Goal: Transaction & Acquisition: Obtain resource

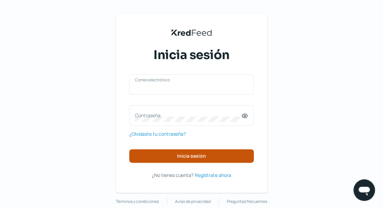
type input "[EMAIL_ADDRESS][DOMAIN_NAME]"
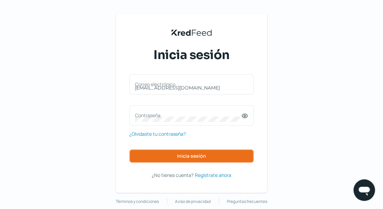
click at [170, 150] on button "Inicia sesión" at bounding box center [191, 155] width 125 height 13
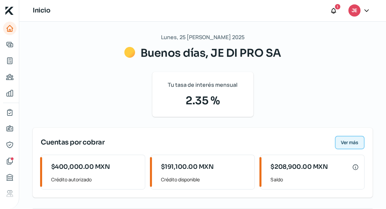
click at [341, 144] on span "Ver más" at bounding box center [350, 142] width 18 height 5
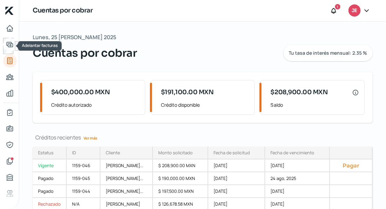
click at [9, 44] on icon "Adelantar facturas" at bounding box center [10, 44] width 8 height 8
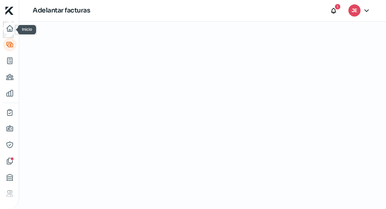
click at [9, 32] on icon "Inicio" at bounding box center [10, 28] width 8 height 8
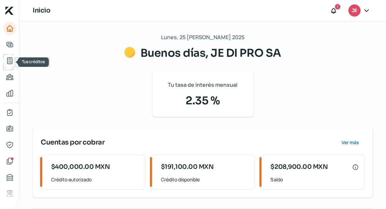
click at [6, 60] on icon "Tus créditos" at bounding box center [10, 61] width 8 height 8
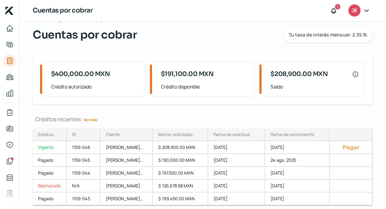
scroll to position [27, 0]
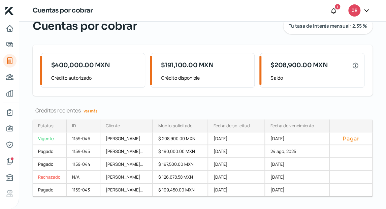
click at [335, 7] on div "1" at bounding box center [337, 6] width 5 height 5
click at [333, 10] on icon at bounding box center [333, 10] width 7 height 7
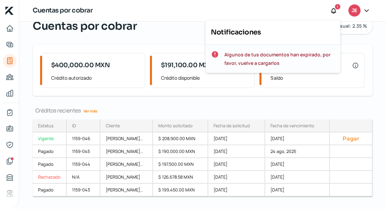
click at [241, 57] on span "Algunos de tus documentos han expirado, por favor, vuelve a cargarlos" at bounding box center [279, 58] width 110 height 17
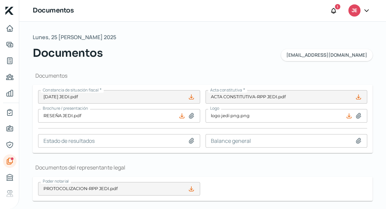
type input "[DATE] JEDI.pdf"
type input "RESEÑA JEDI.pdf"
type input "logo jedi png.png"
type input "PROTOCOLIZACION-RPP JEDI.pdf"
type input "[DATE] JEDI BBVA.pdf"
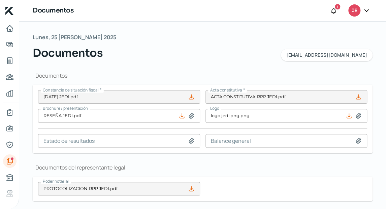
type input "[DATE] JEDI BBVA.pdf"
type input "[DATE] JEDI AFIRME.pdf"
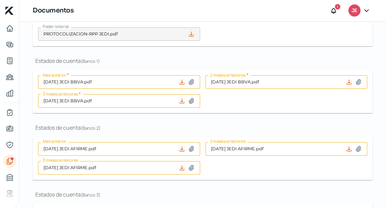
scroll to position [162, 0]
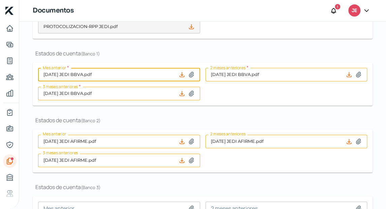
click at [162, 77] on input "[DATE] JEDI BBVA.pdf" at bounding box center [119, 74] width 162 height 13
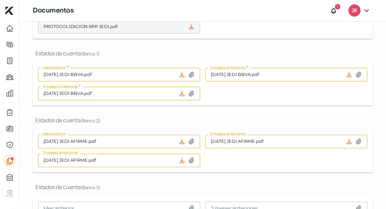
type input "C:\fakepath\[DATE] JEDI BBVA.pdf"
type input "[DATE] JEDI BBVA.pdf"
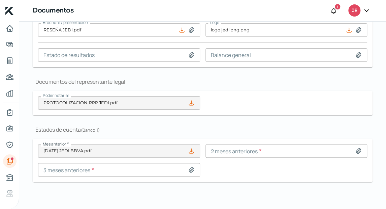
scroll to position [85, 0]
click at [357, 149] on icon at bounding box center [358, 151] width 5 height 5
type input "C:\fakepath\[DATE] JEDI BBVA.pdf"
type input "[DATE] JEDI BBVA.pdf"
click at [168, 163] on input at bounding box center [119, 169] width 162 height 13
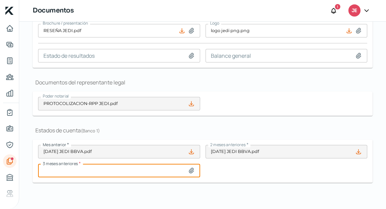
type input "C:\fakepath\[DATE] JEDI BBVA.pdf"
type input "[DATE] JEDI BBVA.pdf"
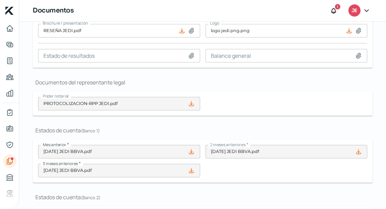
click at [191, 171] on icon at bounding box center [191, 170] width 7 height 7
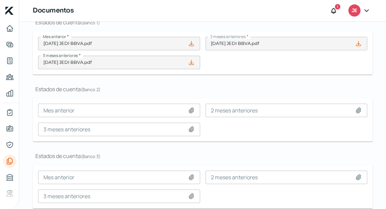
scroll to position [218, 0]
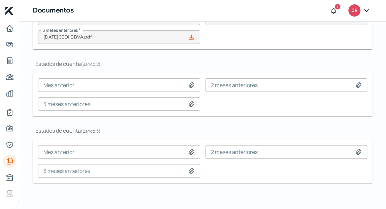
click at [192, 82] on div at bounding box center [192, 85] width 9 height 7
click at [190, 83] on icon at bounding box center [191, 84] width 5 height 5
type input "C:\fakepath\[DATE] JEDI AFIRME.pdf"
type input "[DATE] JEDI AFIRME.pdf"
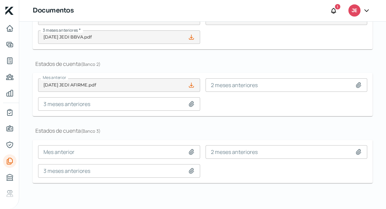
click at [359, 82] on div at bounding box center [359, 85] width 9 height 7
click at [355, 84] on icon at bounding box center [358, 85] width 7 height 7
type input "C:\fakepath\[DATE] JEDI AFIRME.pdf"
type input "[DATE] JEDI AFIRME.pdf"
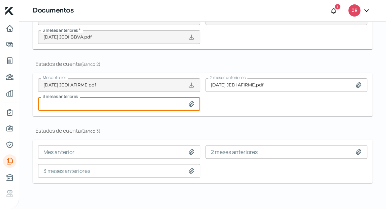
click at [178, 98] on input at bounding box center [119, 103] width 162 height 13
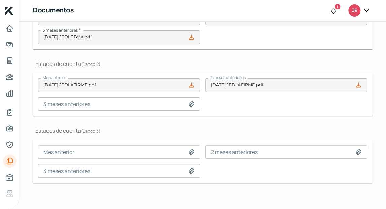
type input "C:\fakepath\[DATE] JEDI AFIRME.pdf"
type input "[DATE] JEDI AFIRME.pdf"
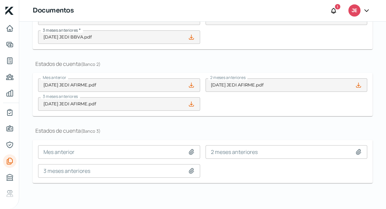
click at [238, 105] on div "Mes anterior [DATE] JEDI AFIRME.pdf 2 meses anteriores [DATE] JEDI AFIRME.pdf 3…" at bounding box center [202, 94] width 329 height 32
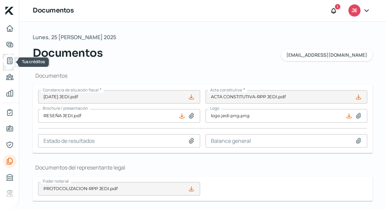
click at [5, 61] on link "Tus créditos" at bounding box center [9, 60] width 13 height 13
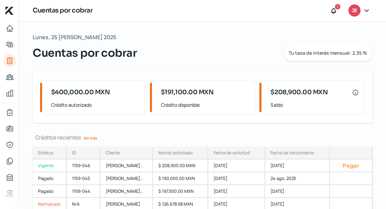
click at [339, 8] on div "1" at bounding box center [337, 6] width 5 height 5
click at [334, 11] on icon at bounding box center [333, 10] width 7 height 7
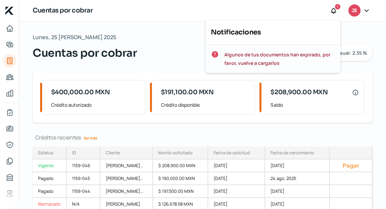
click at [240, 60] on span "Algunos de tus documentos han expirado, por favor, vuelve a cargarlos" at bounding box center [279, 58] width 110 height 17
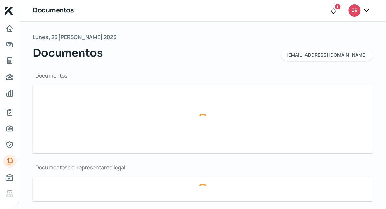
type input "[DATE] JEDI.pdf"
type input "RESEÑA JEDI.pdf"
type input "logo jedi png.png"
type input "PROTOCOLIZACION-RPP JEDI.pdf"
type input "[DATE] JEDI BBVA.pdf"
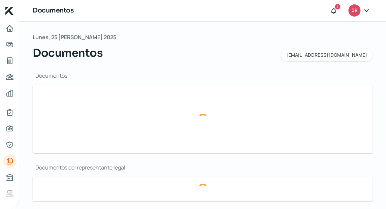
type input "[DATE] JEDI BBVA.pdf"
type input "[DATE] JEDI AFIRME.pdf"
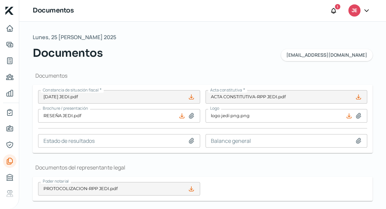
click at [359, 9] on div "JE" at bounding box center [354, 10] width 12 height 12
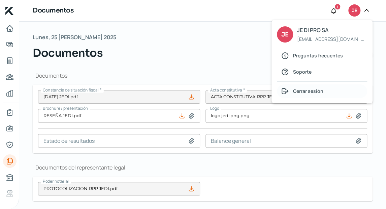
click at [307, 93] on span "Cerrar sesión" at bounding box center [308, 91] width 30 height 8
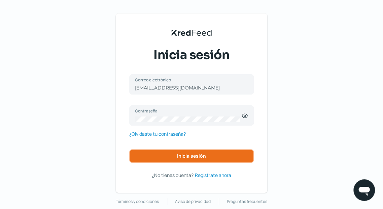
click at [190, 149] on button "Inicia sesión" at bounding box center [191, 155] width 125 height 13
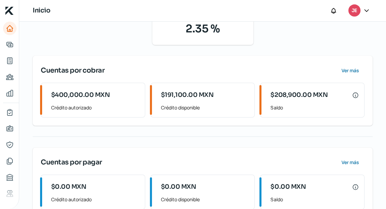
scroll to position [63, 0]
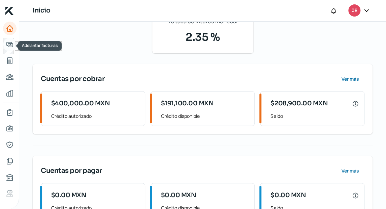
click at [12, 44] on icon "Adelantar facturas" at bounding box center [10, 44] width 8 height 8
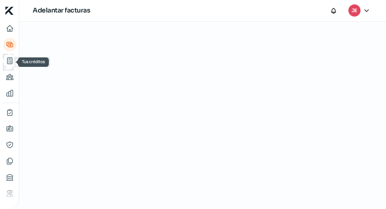
click at [9, 62] on icon "Tus créditos" at bounding box center [10, 61] width 8 height 8
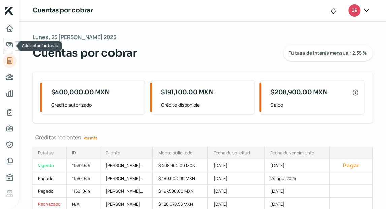
click at [8, 45] on icon "Adelantar facturas" at bounding box center [10, 44] width 8 height 8
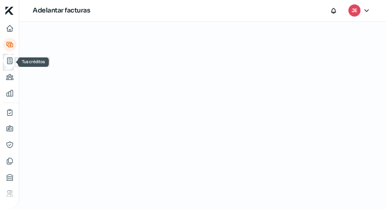
click at [9, 59] on icon "Tus créditos" at bounding box center [9, 61] width 5 height 6
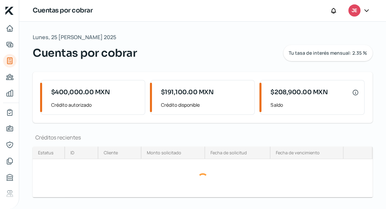
click at [197, 94] on span "$191,100.00 MXN" at bounding box center [187, 92] width 53 height 9
click at [171, 103] on span "Crédito disponible" at bounding box center [205, 104] width 88 height 8
click at [169, 105] on span "Crédito disponible" at bounding box center [205, 104] width 88 height 8
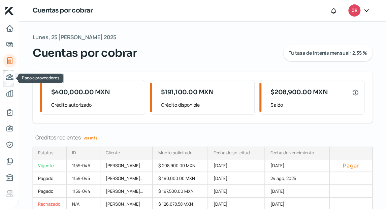
click at [8, 77] on icon "Pago a proveedores" at bounding box center [10, 77] width 8 height 8
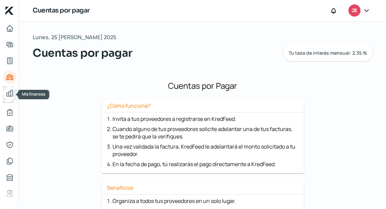
click at [9, 94] on icon "Mis finanzas" at bounding box center [10, 93] width 8 height 8
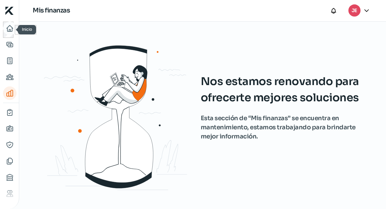
click at [10, 28] on icon "Inicio" at bounding box center [10, 28] width 8 height 8
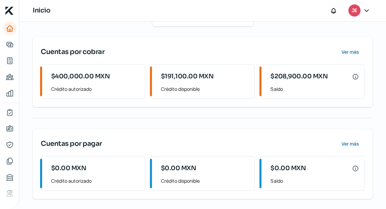
scroll to position [90, 0]
click at [87, 89] on span "Crédito autorizado" at bounding box center [95, 89] width 88 height 8
click at [88, 75] on span "$400,000.00 MXN" at bounding box center [80, 76] width 59 height 9
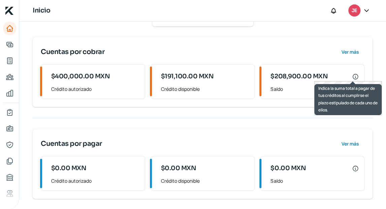
click at [353, 77] on icon at bounding box center [355, 76] width 7 height 7
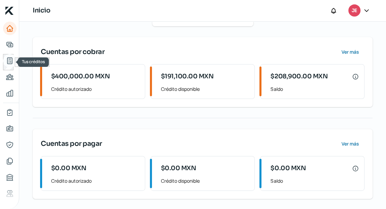
click at [8, 59] on icon "Tus créditos" at bounding box center [10, 61] width 8 height 8
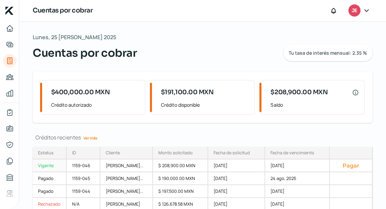
scroll to position [44, 0]
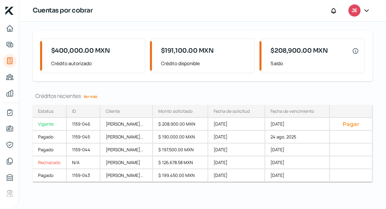
click at [95, 93] on link "Ver más" at bounding box center [90, 96] width 19 height 10
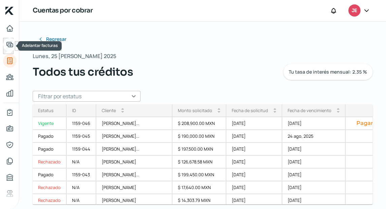
click at [12, 43] on icon "Adelantar facturas" at bounding box center [10, 44] width 8 height 8
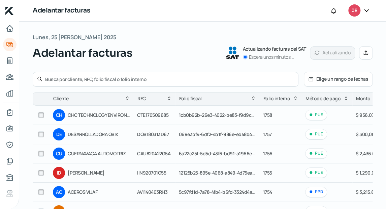
click at [340, 78] on button "Elige un rango de fechas" at bounding box center [338, 79] width 68 height 14
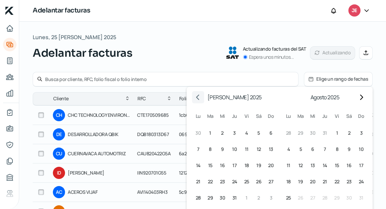
click at [196, 98] on icon "Go to previous month" at bounding box center [197, 96] width 5 height 5
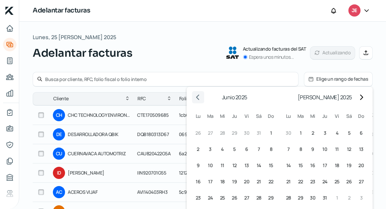
click at [195, 97] on icon "Go to previous month" at bounding box center [197, 96] width 5 height 5
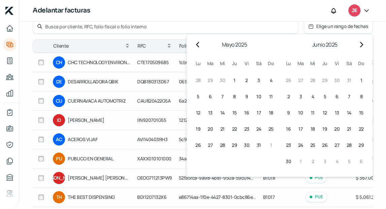
scroll to position [54, 0]
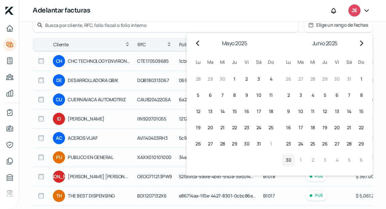
click at [286, 159] on span "30" at bounding box center [288, 160] width 5 height 8
click at [365, 143] on div "mayo 2025 lu lunes ma martes mi miércoles ju jueves vi viernes [PERSON_NAME] do…" at bounding box center [280, 104] width 186 height 142
click at [362, 144] on button "29 29º junio ([PERSON_NAME])" at bounding box center [361, 143] width 12 height 12
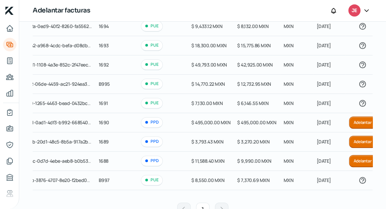
scroll to position [0, 173]
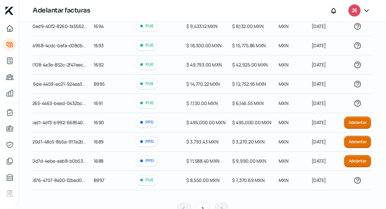
click at [353, 121] on button "Adelantar" at bounding box center [357, 122] width 27 height 12
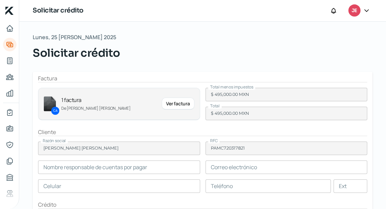
type input "[PERSON_NAME] [PERSON_NAME]"
type input "[EMAIL_ADDRESS][PERSON_NAME][DOMAIN_NAME]"
type input "44 - 9111 - 7408"
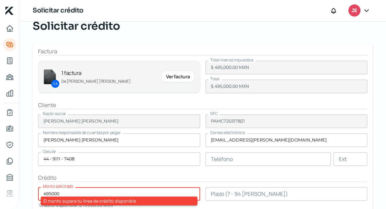
scroll to position [54, 0]
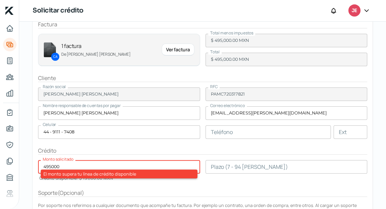
click at [62, 164] on input "495000" at bounding box center [119, 166] width 162 height 13
drag, startPoint x: 67, startPoint y: 165, endPoint x: 7, endPoint y: 162, distance: 60.1
click at [7, 162] on div "Inicio | KredFeed Solicitar crédito JE Lunes, 25 [PERSON_NAME] 2025 Solicitar c…" at bounding box center [193, 104] width 386 height 209
type input "191100"
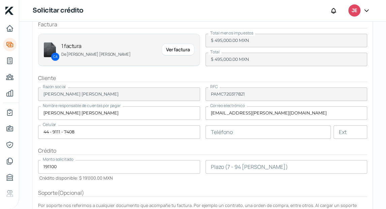
click at [271, 174] on div "Plazo (7 - 94 [PERSON_NAME])" at bounding box center [286, 170] width 162 height 21
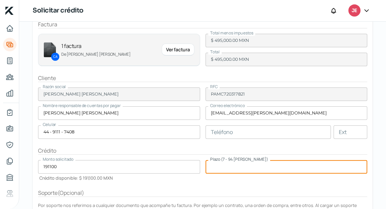
click at [214, 166] on input "number" at bounding box center [286, 166] width 162 height 13
type input "90"
click at [218, 190] on div "Soporte ( Opcional )" at bounding box center [202, 193] width 329 height 8
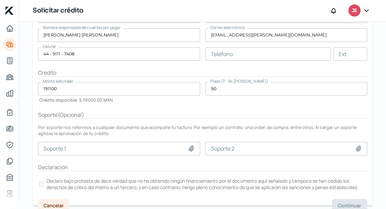
scroll to position [135, 0]
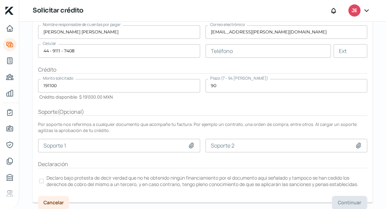
click at [65, 110] on span "( Opcional )" at bounding box center [71, 111] width 27 height 7
click at [64, 142] on input at bounding box center [119, 144] width 162 height 13
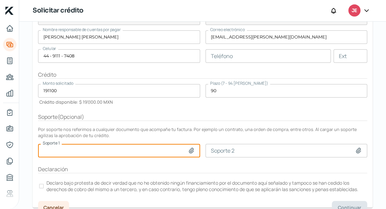
scroll to position [137, 0]
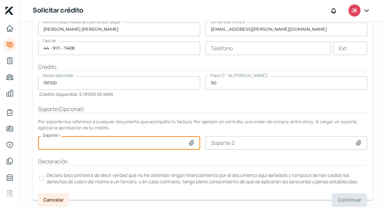
click at [40, 176] on div at bounding box center [41, 178] width 5 height 5
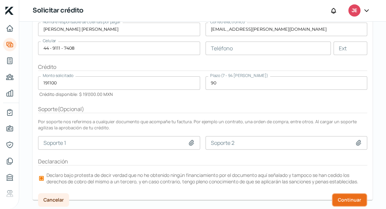
click at [344, 198] on span "Continuar" at bounding box center [349, 199] width 23 height 5
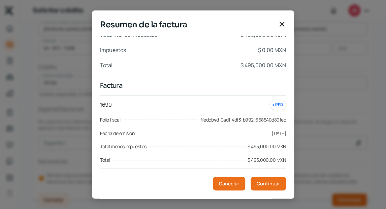
scroll to position [8, 0]
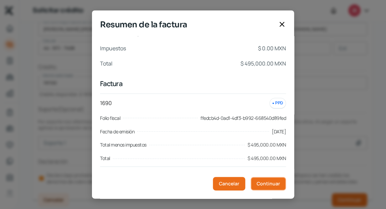
click at [269, 182] on span "Continuar" at bounding box center [268, 183] width 23 height 5
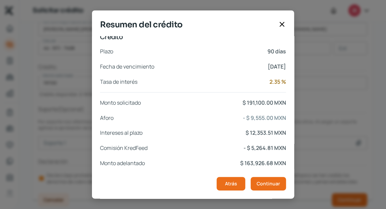
scroll to position [151, 0]
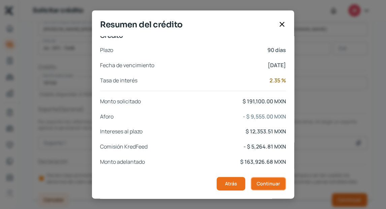
click at [267, 183] on span "Continuar" at bounding box center [268, 183] width 23 height 5
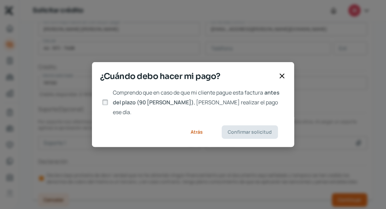
click at [106, 102] on input "Comprendo que en caso de que mi cliente pague esta factura antes del plazo (90 …" at bounding box center [105, 102] width 6 height 6
checkbox input "true"
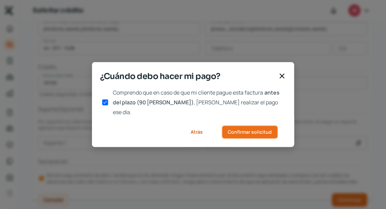
click at [243, 129] on span "Confirmar solicitud" at bounding box center [250, 131] width 44 height 5
